Goal: Navigation & Orientation: Find specific page/section

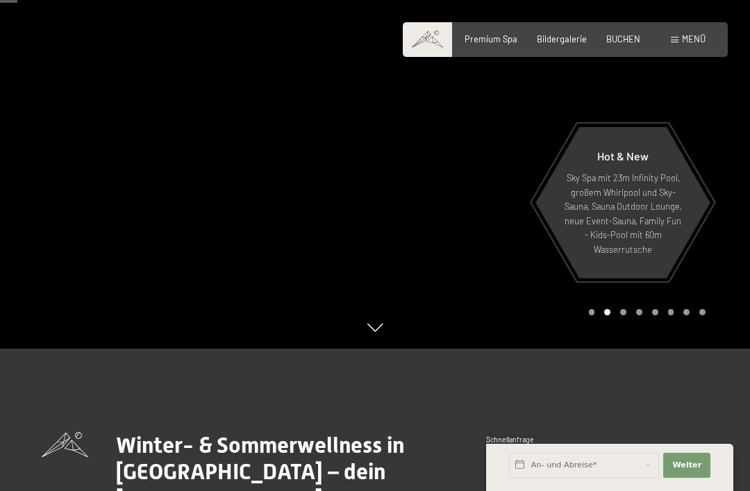
scroll to position [142, 0]
click at [628, 316] on div "Carousel Pagination" at bounding box center [645, 313] width 122 height 6
click at [645, 349] on div at bounding box center [562, 103] width 375 height 491
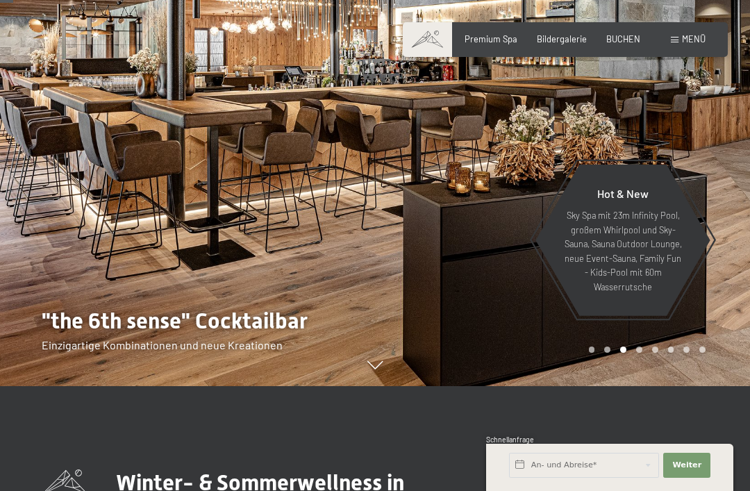
scroll to position [103, 0]
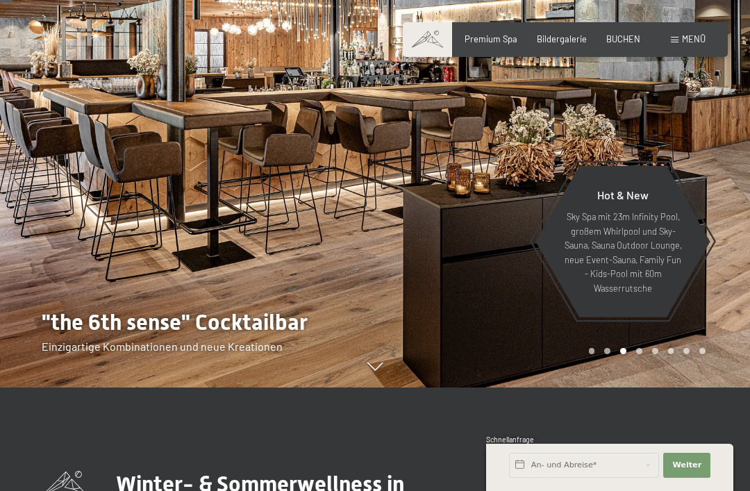
click at [645, 388] on div at bounding box center [562, 142] width 375 height 491
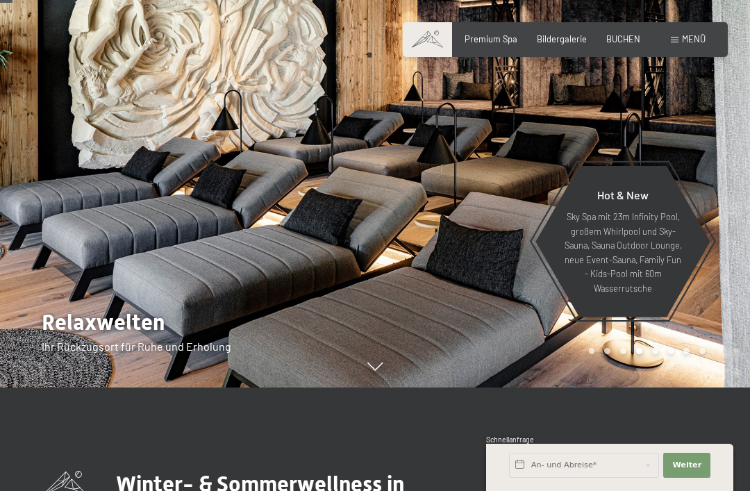
click at [656, 354] on div "Carousel Page 5" at bounding box center [655, 351] width 6 height 6
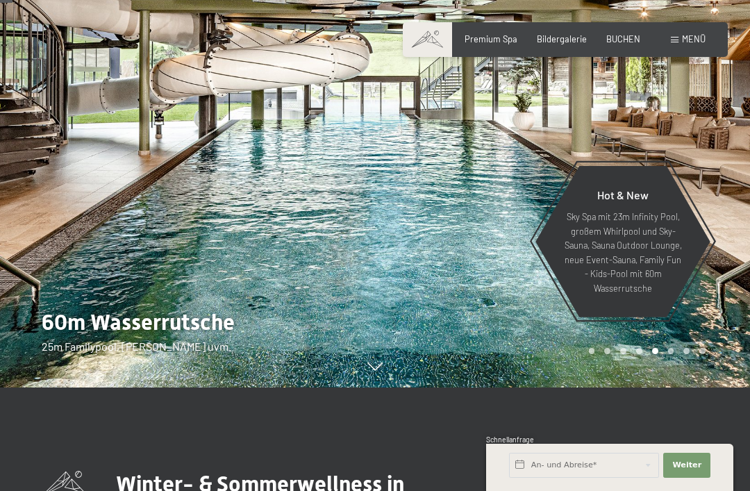
click at [671, 354] on div "Carousel Page 6" at bounding box center [671, 351] width 6 height 6
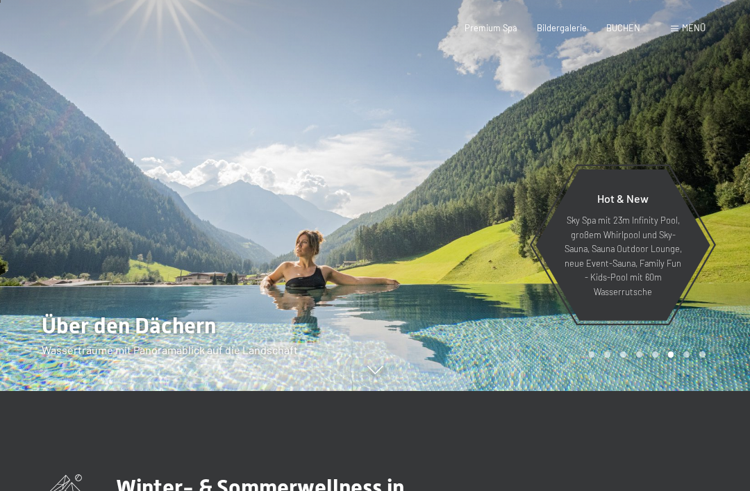
scroll to position [0, 0]
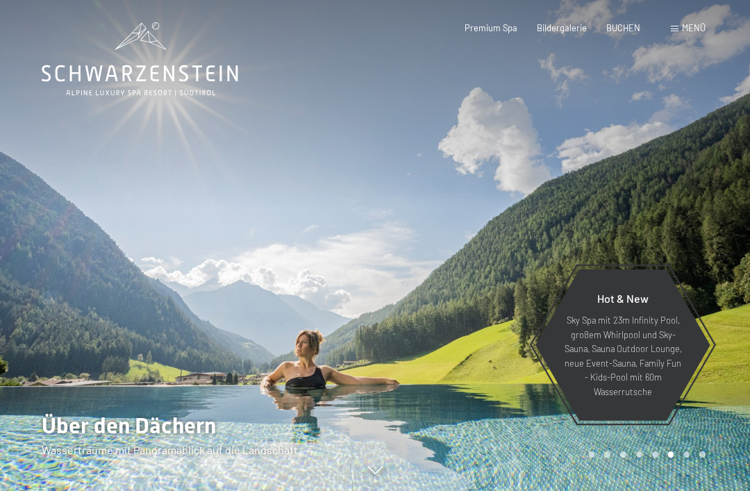
click at [500, 28] on span "Premium Spa" at bounding box center [491, 27] width 53 height 11
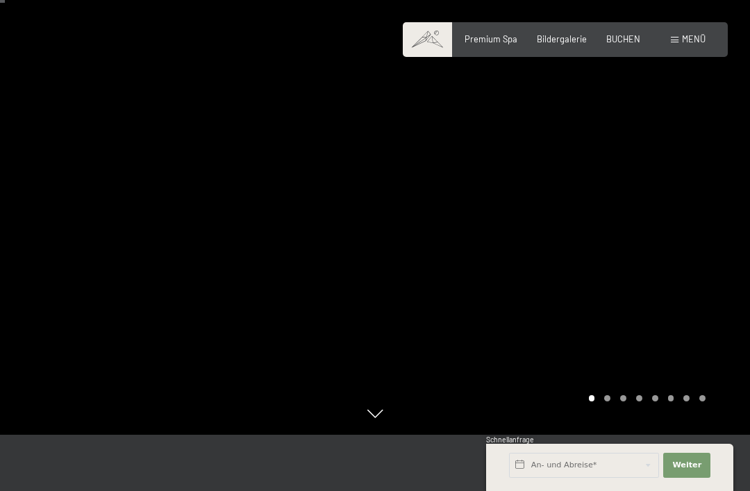
scroll to position [138, 0]
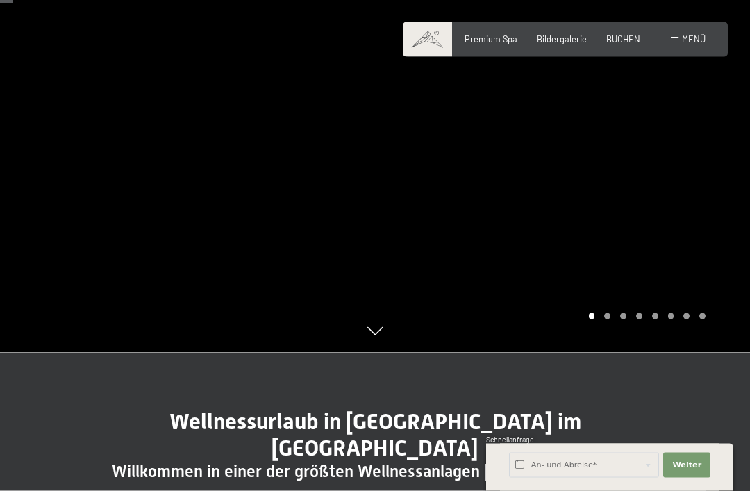
click at [605, 319] on div "Carousel Page 2" at bounding box center [607, 316] width 6 height 6
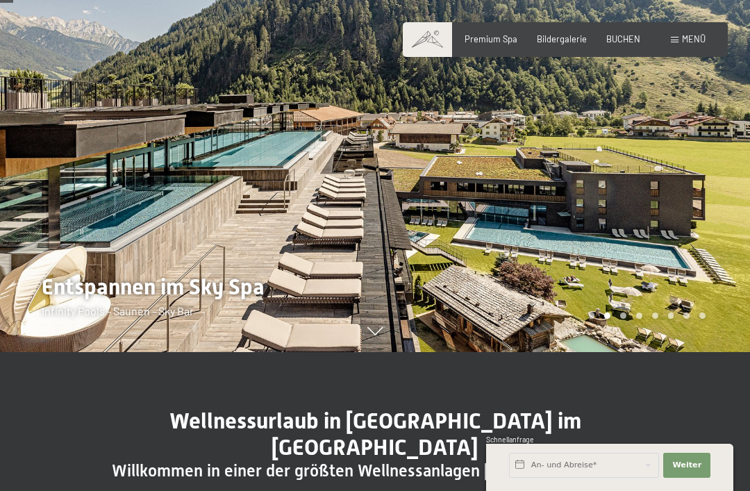
click at [626, 319] on div "Carousel Page 3" at bounding box center [623, 316] width 6 height 6
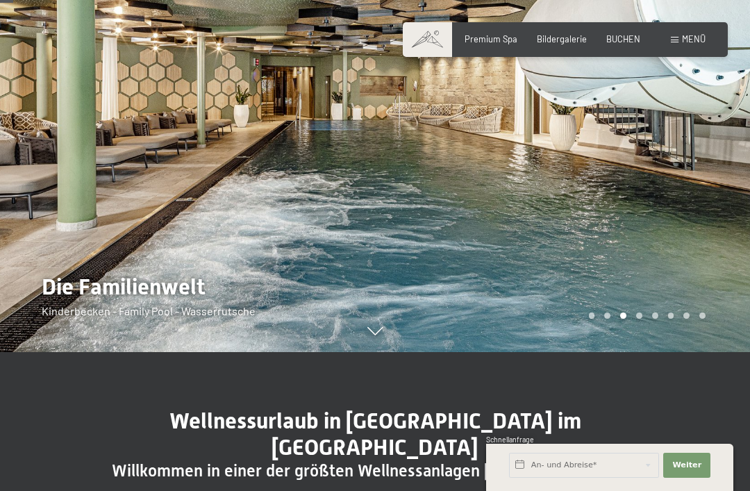
click at [639, 319] on div "Carousel Page 4" at bounding box center [639, 316] width 6 height 6
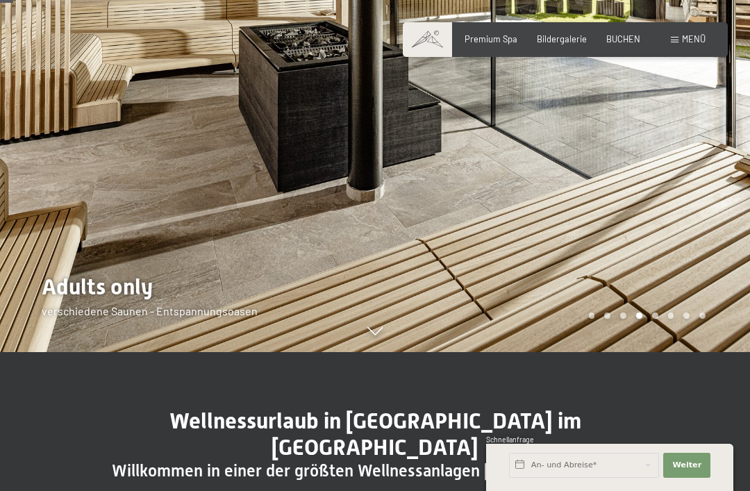
click at [652, 319] on div "Carousel Page 5" at bounding box center [655, 316] width 6 height 6
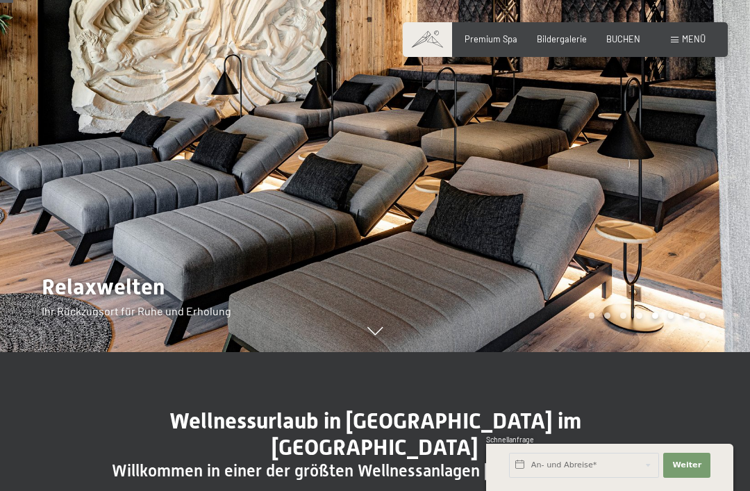
click at [674, 352] on div at bounding box center [562, 106] width 375 height 491
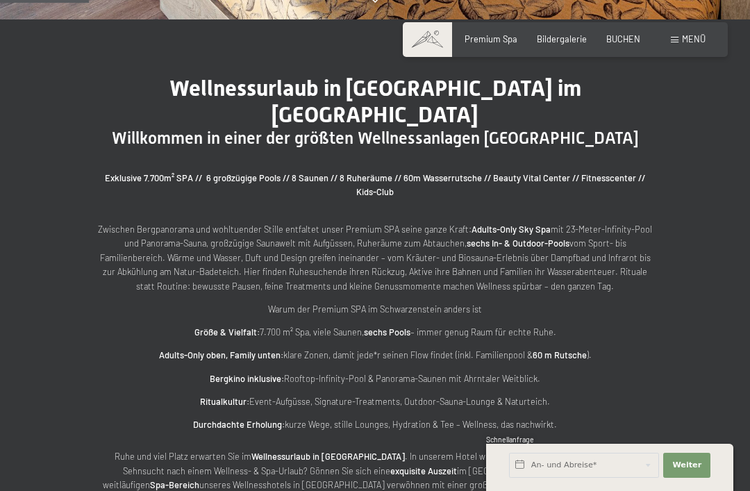
scroll to position [0, 0]
